Goal: Find specific page/section: Find specific page/section

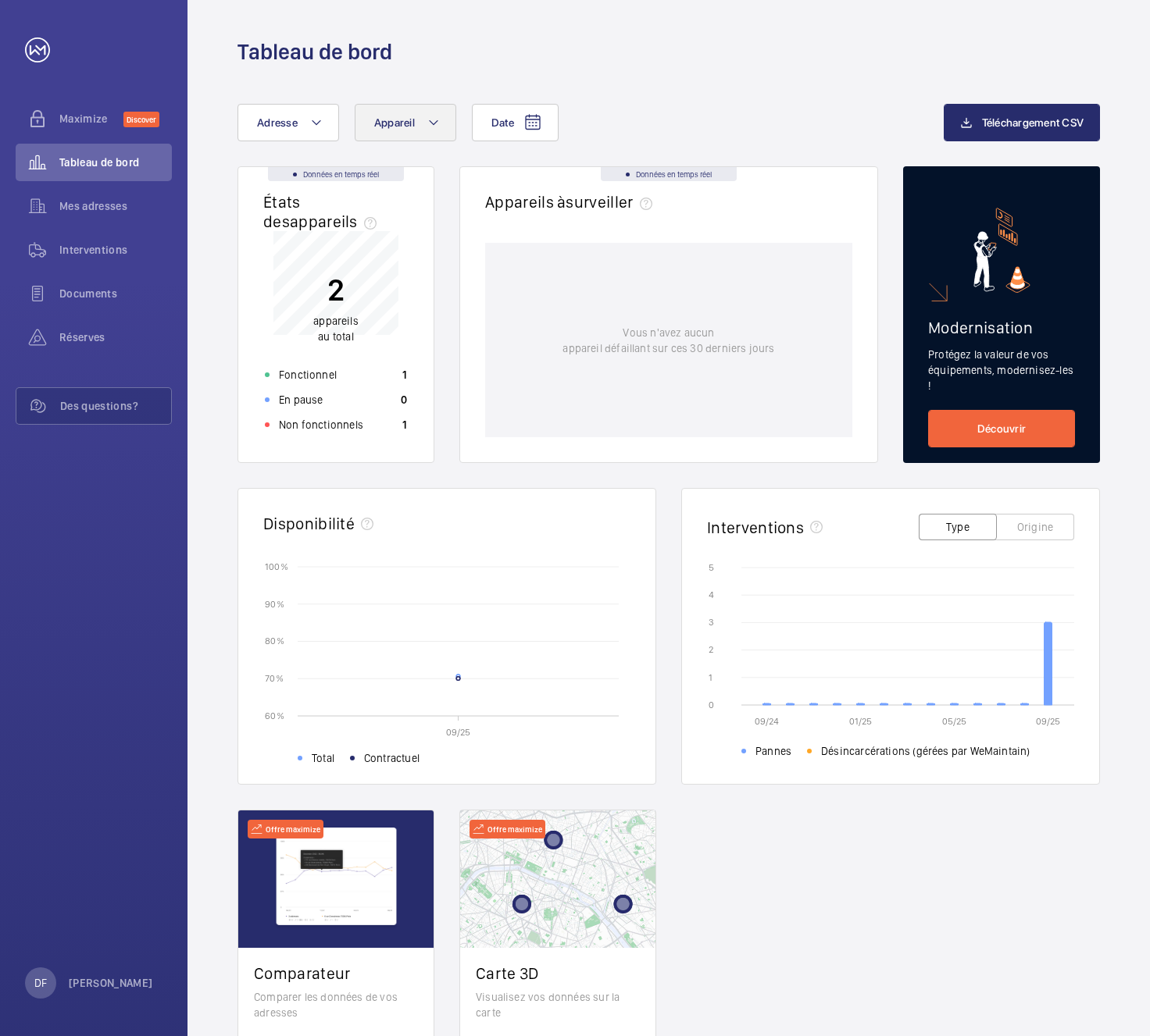
click at [399, 125] on span "Appareil" at bounding box center [394, 122] width 40 height 12
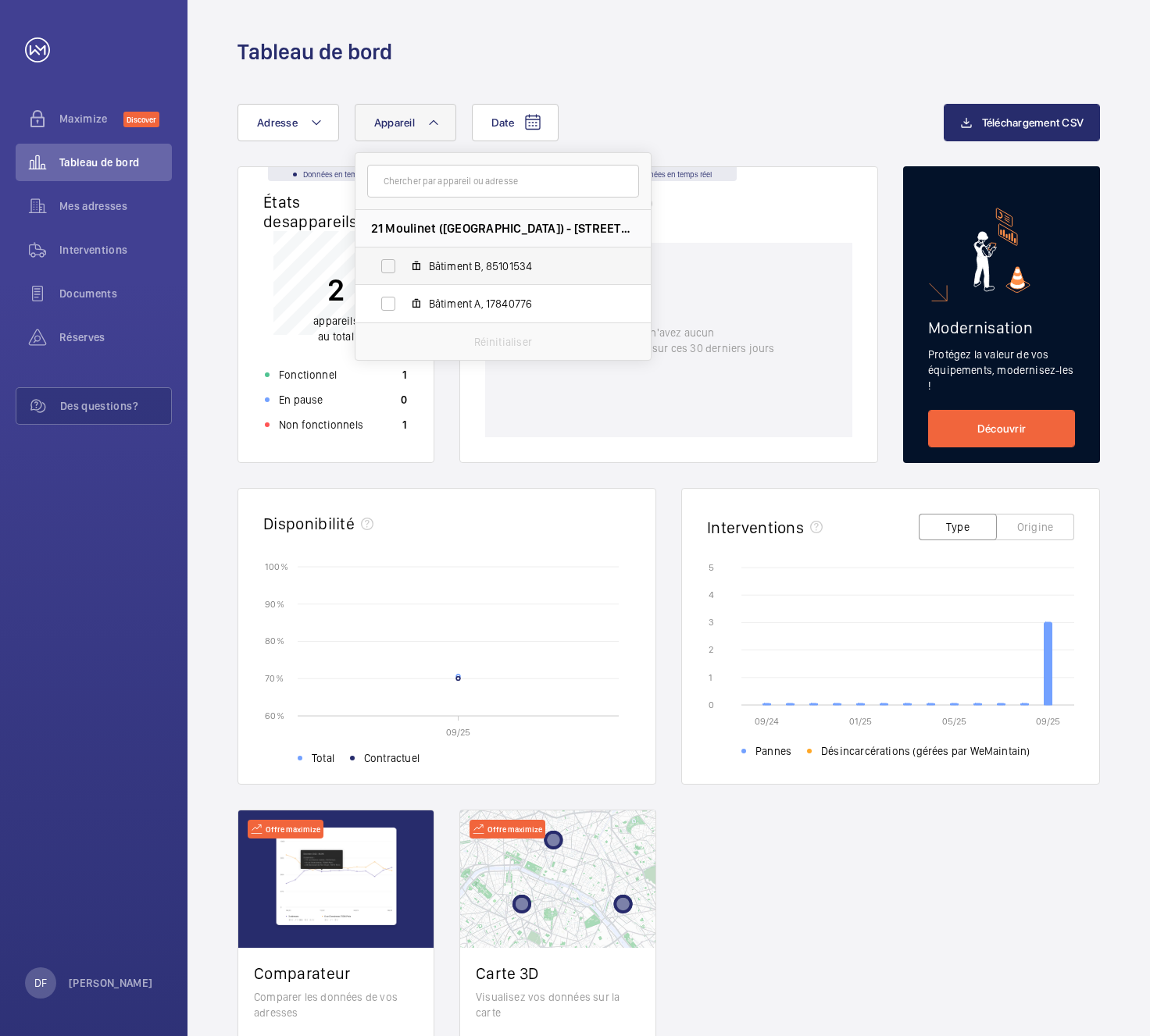
click at [448, 261] on span "Bâtiment B, 85101534" at bounding box center [519, 266] width 182 height 16
click at [404, 261] on input "Bâtiment B, 85101534" at bounding box center [388, 265] width 31 height 31
checkbox input "true"
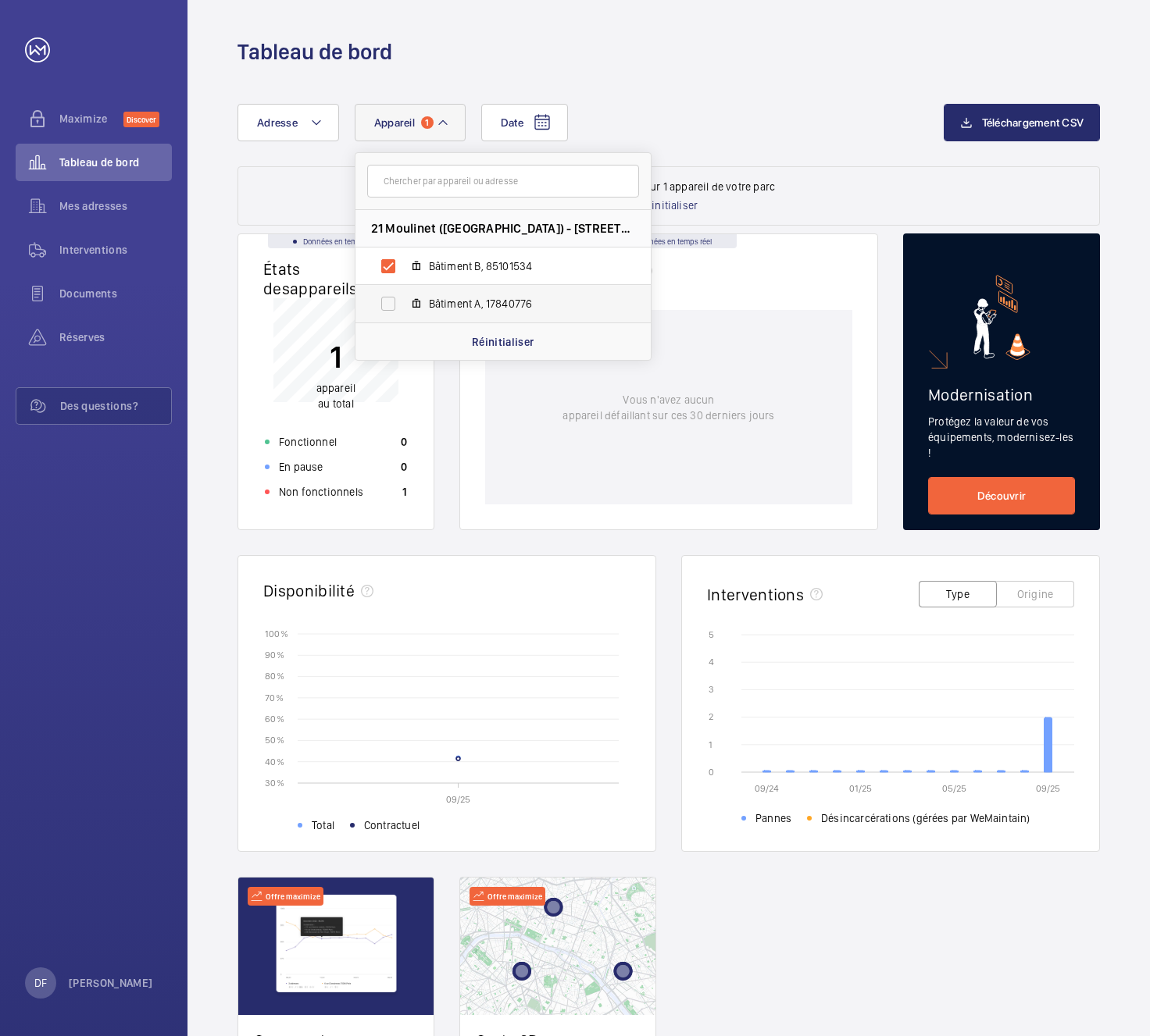
click at [448, 305] on span "Bâtiment A, 17840776" at bounding box center [519, 304] width 182 height 16
click at [404, 305] on input "Bâtiment A, 17840776" at bounding box center [388, 303] width 31 height 31
checkbox input "true"
click at [394, 263] on input "Bâtiment B, 85101534" at bounding box center [388, 265] width 31 height 31
checkbox input "false"
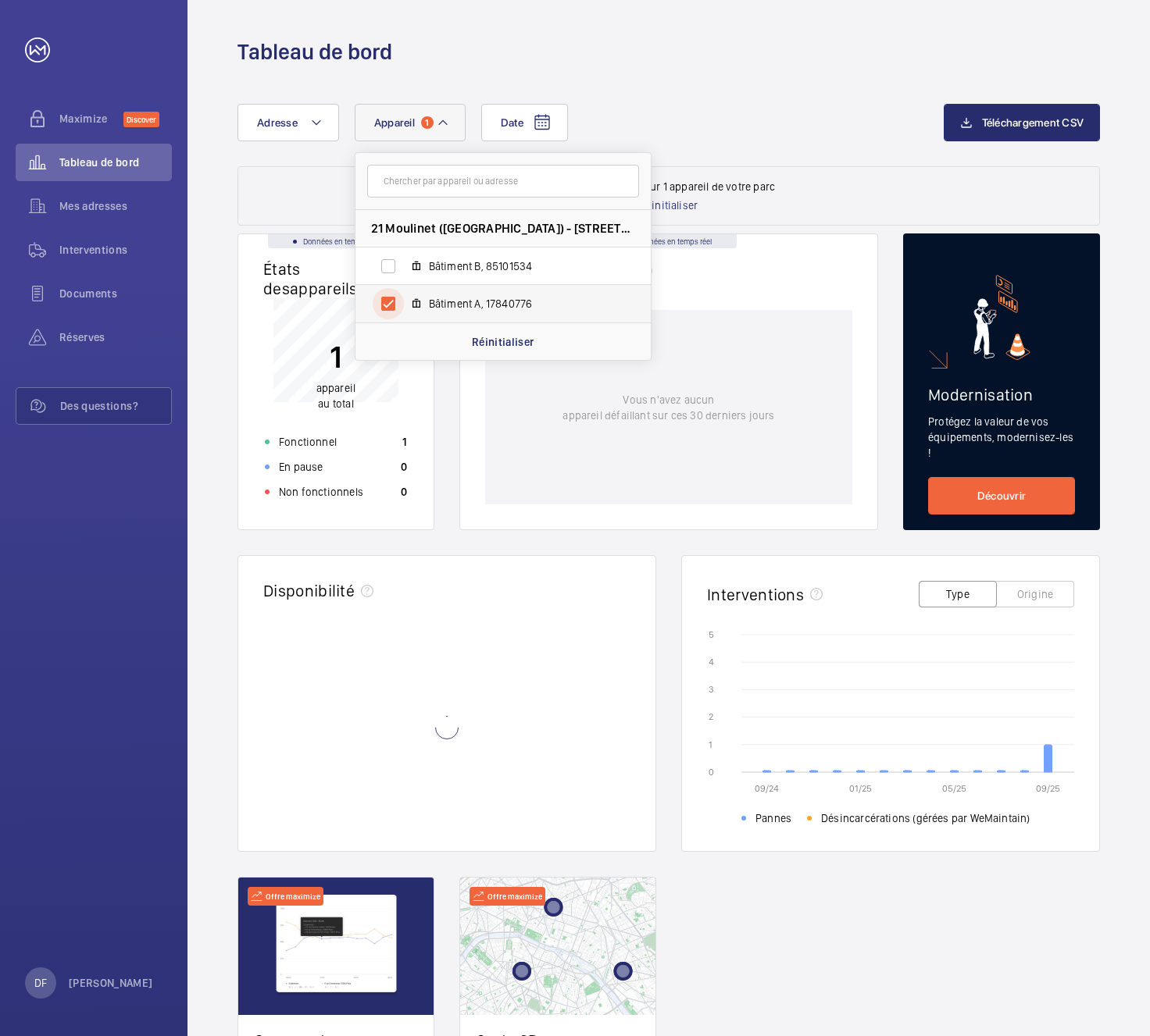
click at [388, 299] on input "Bâtiment A, 17840776" at bounding box center [388, 303] width 31 height 31
checkbox input "false"
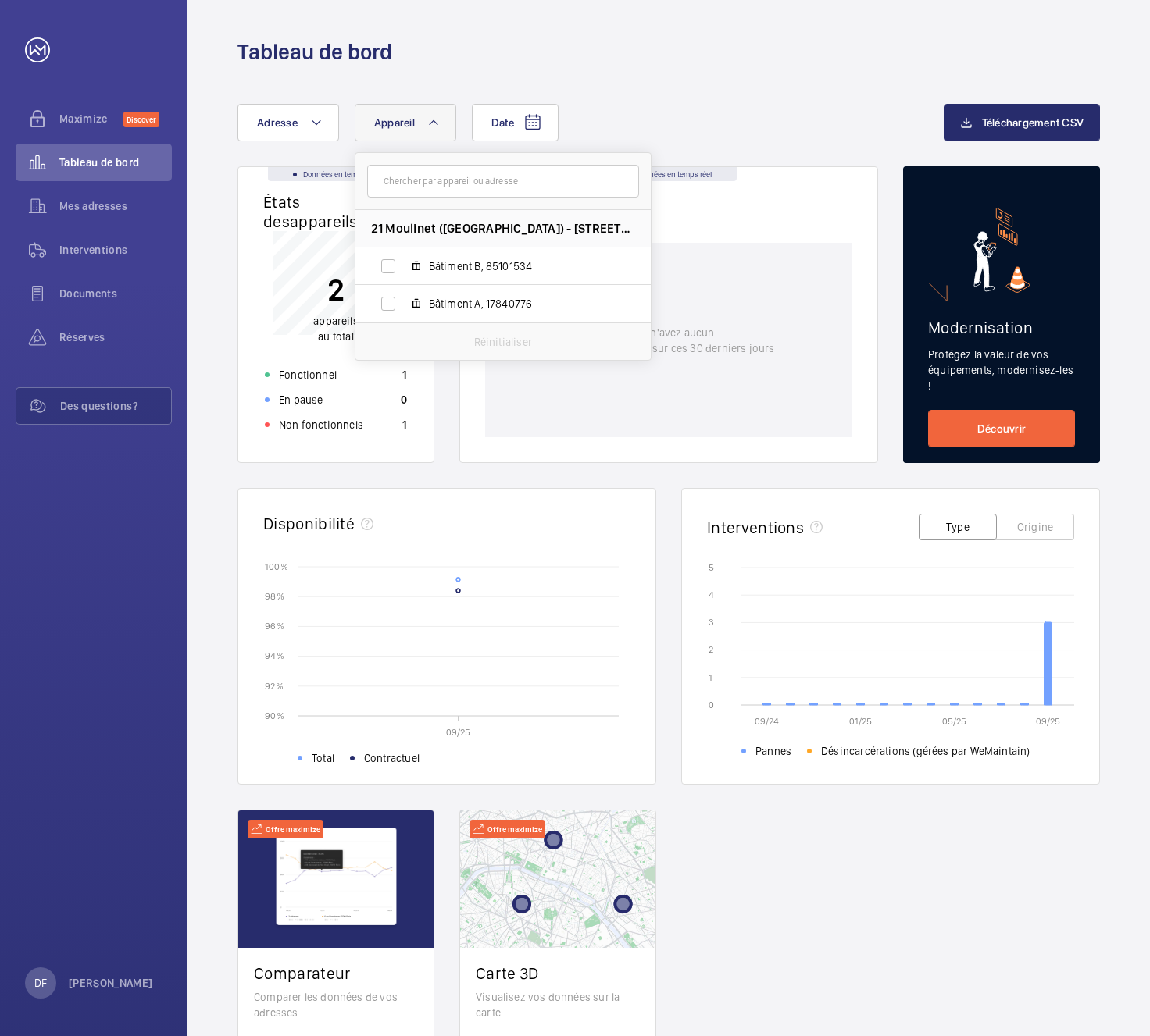
click at [703, 130] on div "Date Adresse Appareil [STREET_ADDRESS] - [STREET_ADDRESS], 85101534 Bâtiment A,…" at bounding box center [590, 122] width 706 height 38
